Goal: Check status: Check status

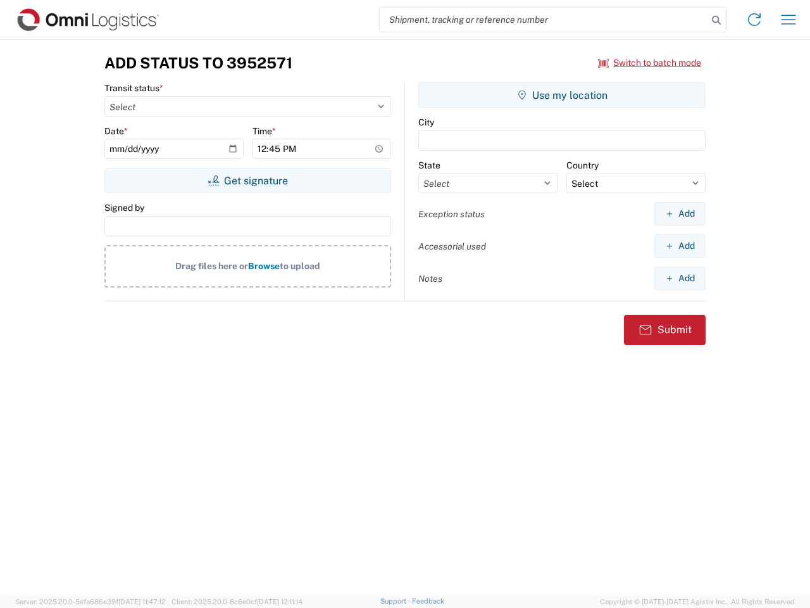
click at [544, 20] on input "search" at bounding box center [544, 20] width 328 height 24
click at [717, 20] on icon at bounding box center [717, 20] width 18 height 18
click at [755, 20] on icon at bounding box center [755, 19] width 20 height 20
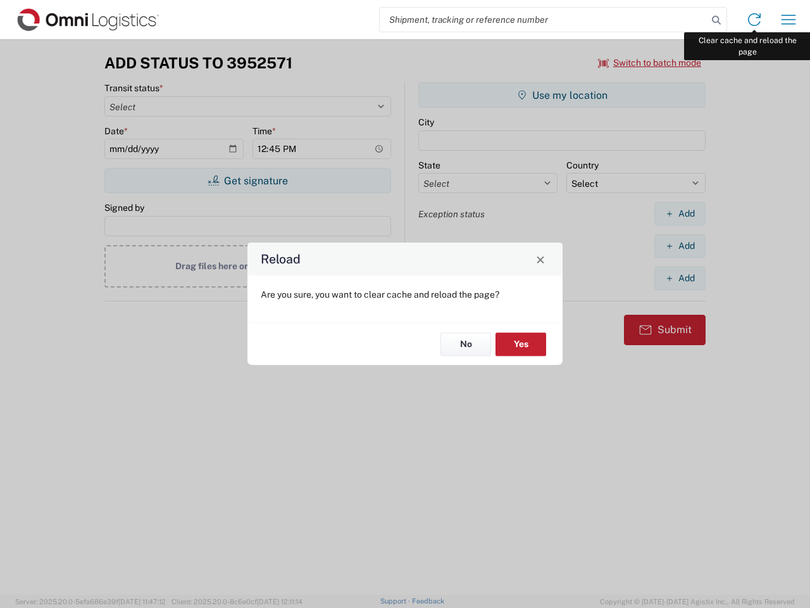
click at [789, 20] on div "Reload Are you sure, you want to clear cache and reload the page? No Yes" at bounding box center [405, 304] width 810 height 608
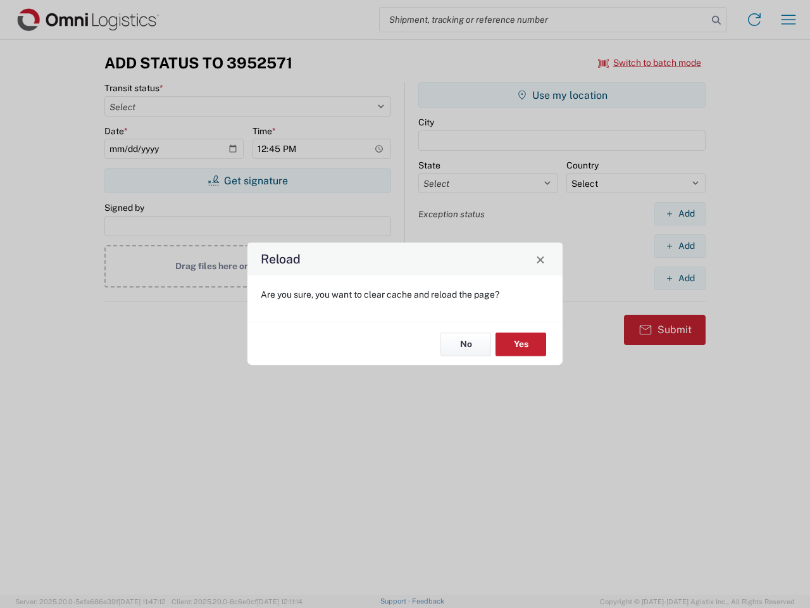
click at [650, 63] on div "Reload Are you sure, you want to clear cache and reload the page? No Yes" at bounding box center [405, 304] width 810 height 608
click at [248, 180] on div "Reload Are you sure, you want to clear cache and reload the page? No Yes" at bounding box center [405, 304] width 810 height 608
click at [562, 95] on div "Reload Are you sure, you want to clear cache and reload the page? No Yes" at bounding box center [405, 304] width 810 height 608
click at [680, 213] on div "Reload Are you sure, you want to clear cache and reload the page? No Yes" at bounding box center [405, 304] width 810 height 608
click at [680, 246] on div "Reload Are you sure, you want to clear cache and reload the page? No Yes" at bounding box center [405, 304] width 810 height 608
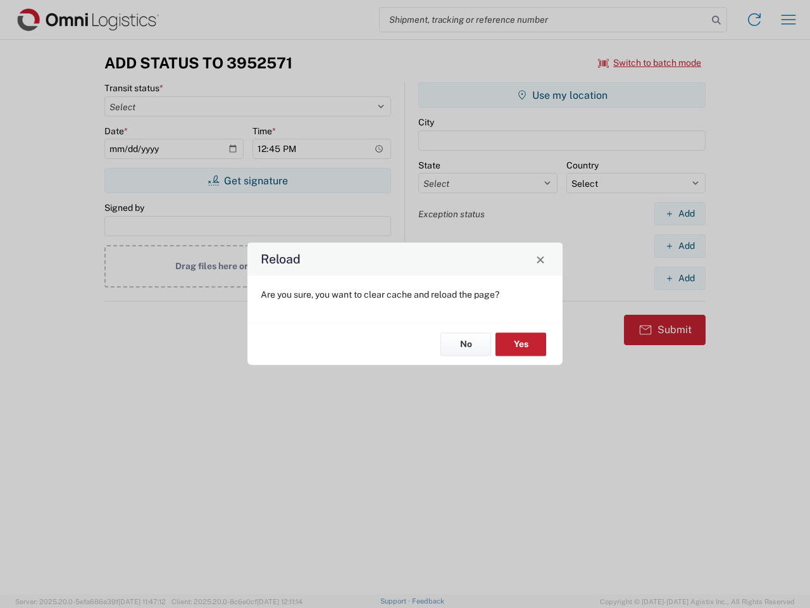
click at [680, 278] on div "Reload Are you sure, you want to clear cache and reload the page? No Yes" at bounding box center [405, 304] width 810 height 608
